Goal: Information Seeking & Learning: Understand process/instructions

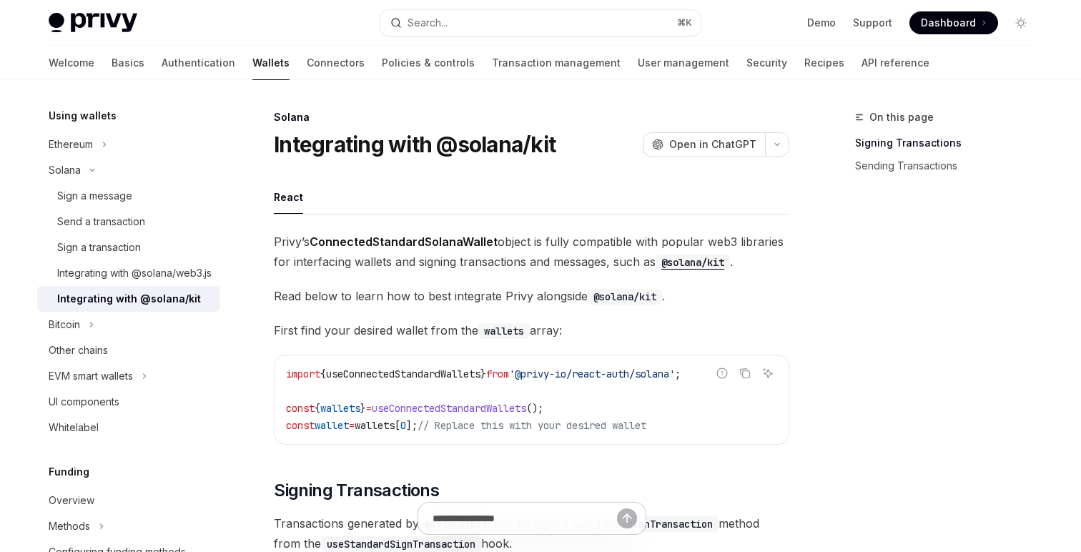
type textarea "*"
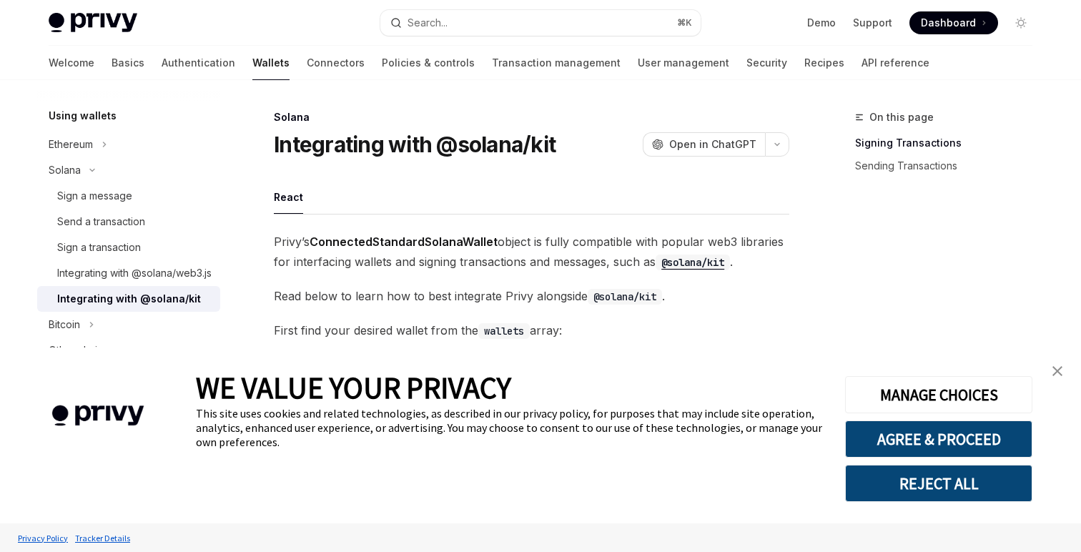
click at [1054, 368] on img "close banner" at bounding box center [1058, 371] width 10 height 10
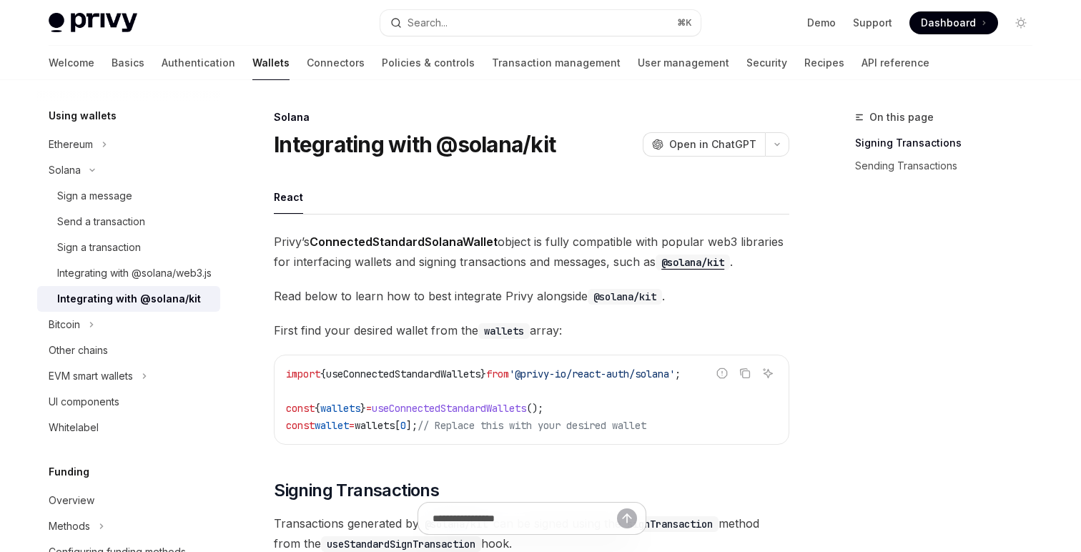
click at [426, 375] on span "useConnectedStandardWallets" at bounding box center [403, 374] width 154 height 13
click at [406, 374] on span "useConnectedStandardWallets" at bounding box center [403, 374] width 154 height 13
copy span "useConnectedStandardWallets"
click at [477, 24] on button "Search... ⌘ K" at bounding box center [540, 23] width 320 height 26
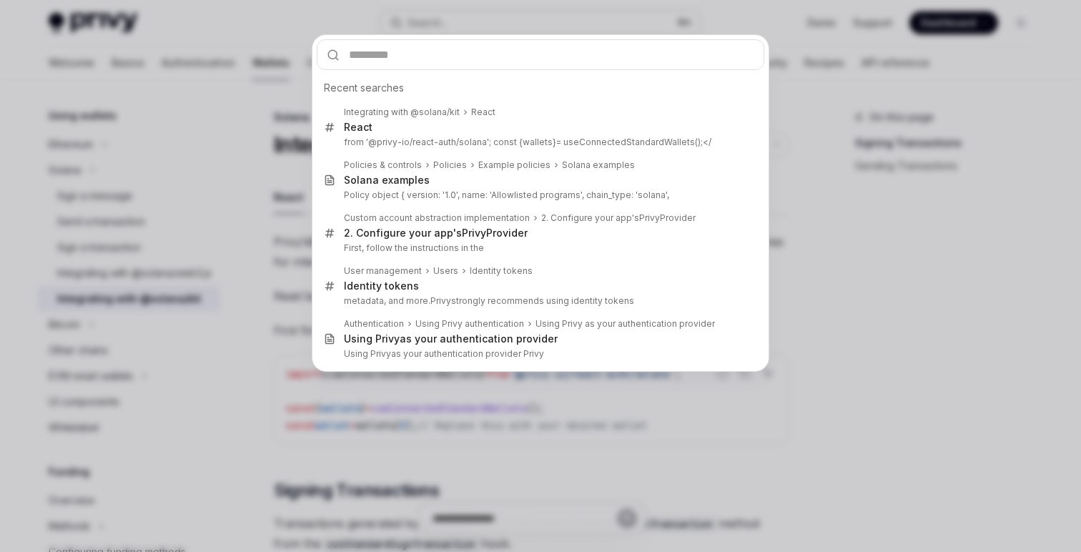
type input "**********"
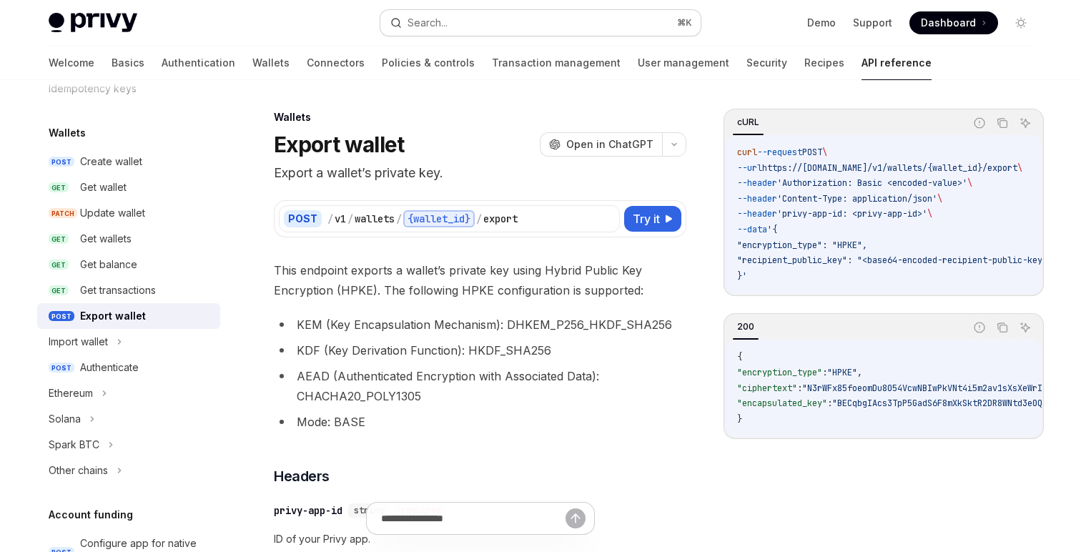
click at [441, 28] on div "Search..." at bounding box center [428, 22] width 40 height 17
type textarea "*"
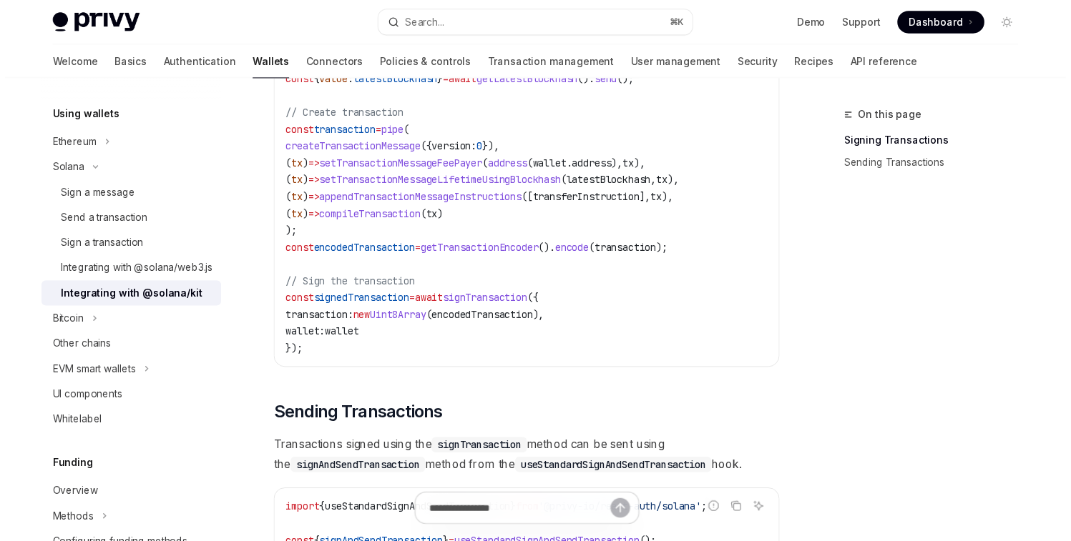
scroll to position [917, 0]
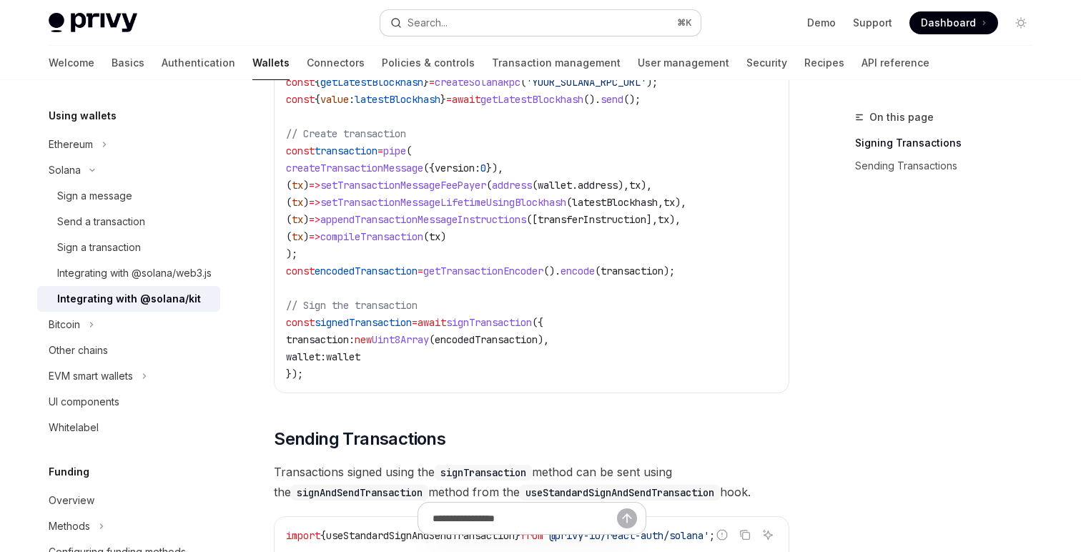
click at [474, 32] on button "Search... ⌘ K" at bounding box center [540, 23] width 320 height 26
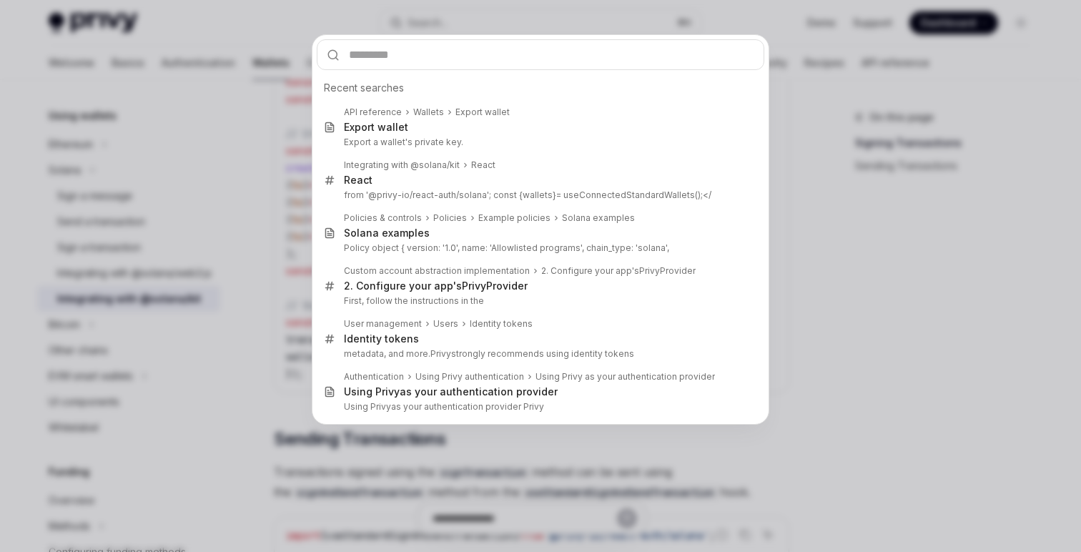
click at [474, 44] on input "text" at bounding box center [541, 54] width 448 height 31
type input "**********"
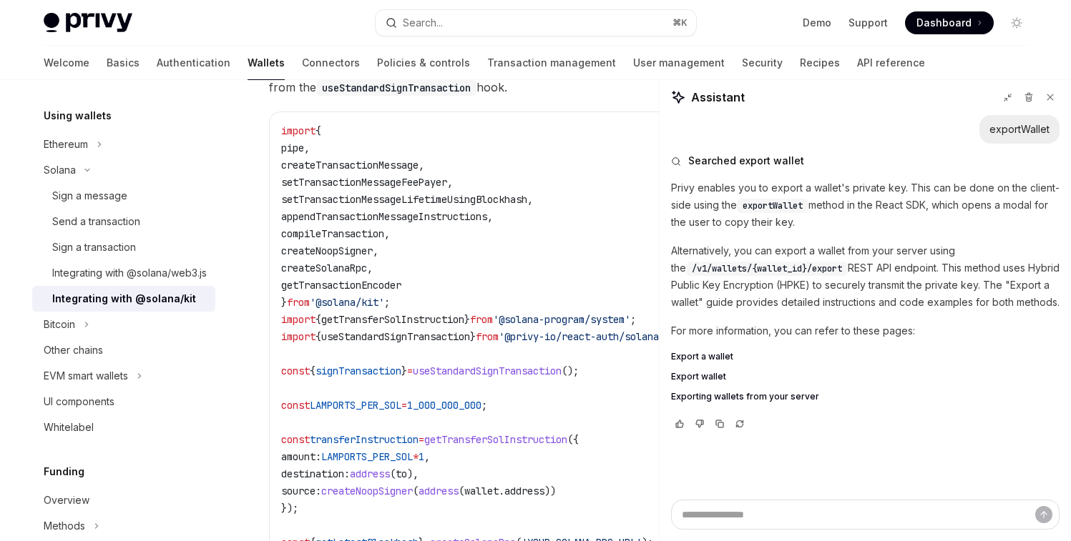
scroll to position [456, 0]
click at [694, 376] on span "Export wallet" at bounding box center [698, 376] width 55 height 11
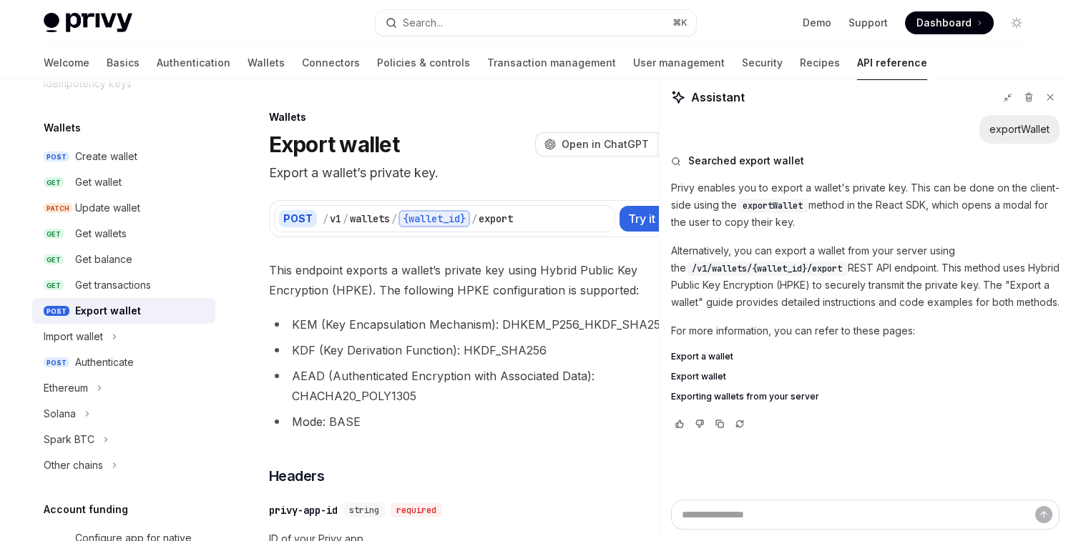
click at [701, 355] on span "Export a wallet" at bounding box center [702, 356] width 62 height 11
type textarea "*"
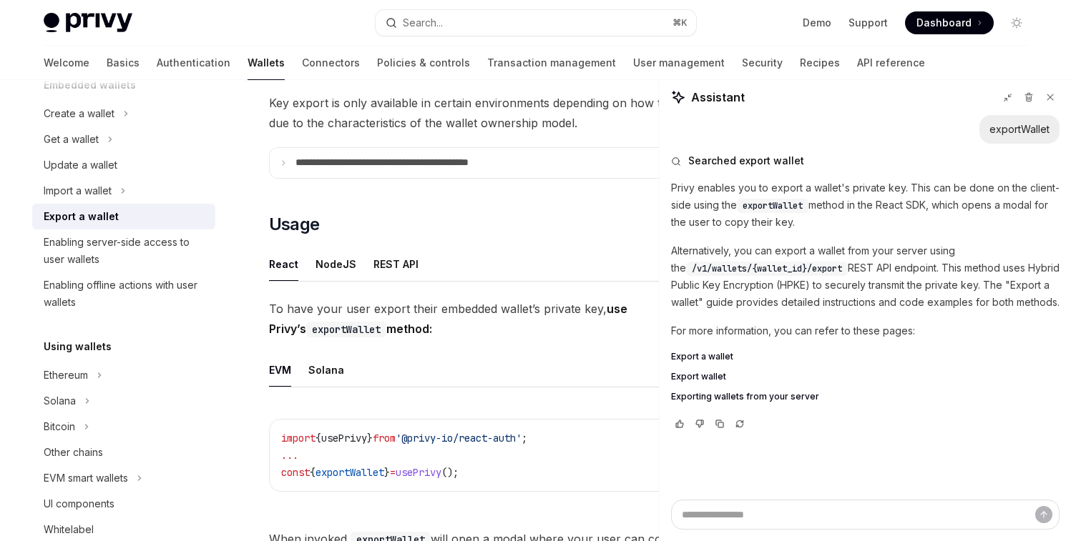
scroll to position [217, 0]
click at [360, 465] on span "exportWallet" at bounding box center [349, 471] width 69 height 13
copy span "exportWallet"
